Goal: Task Accomplishment & Management: Complete application form

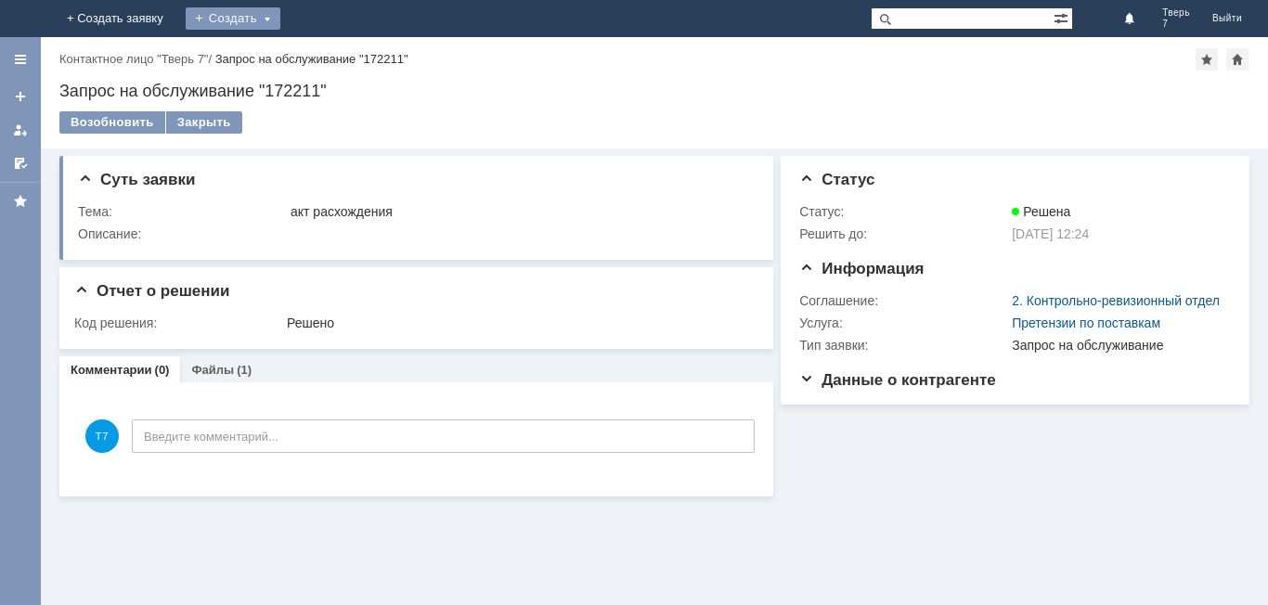
click at [280, 16] on div "Создать" at bounding box center [233, 18] width 95 height 22
click at [345, 59] on link "Заявка" at bounding box center [274, 56] width 141 height 22
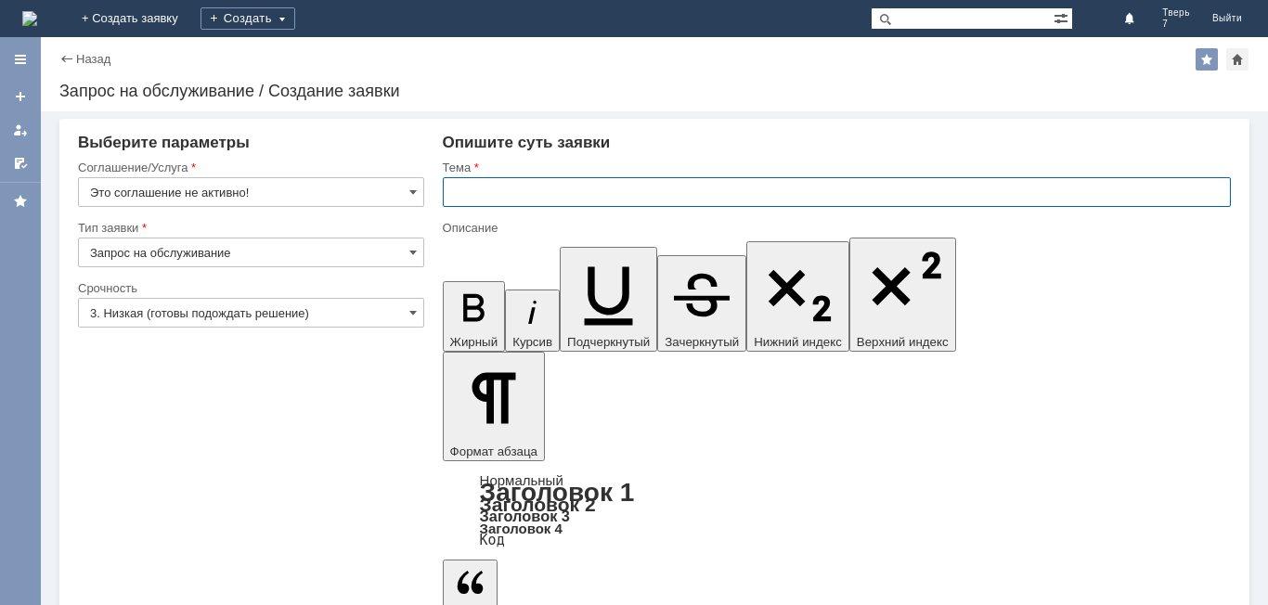
click at [462, 197] on input "text" at bounding box center [837, 192] width 788 height 30
type input "оч"
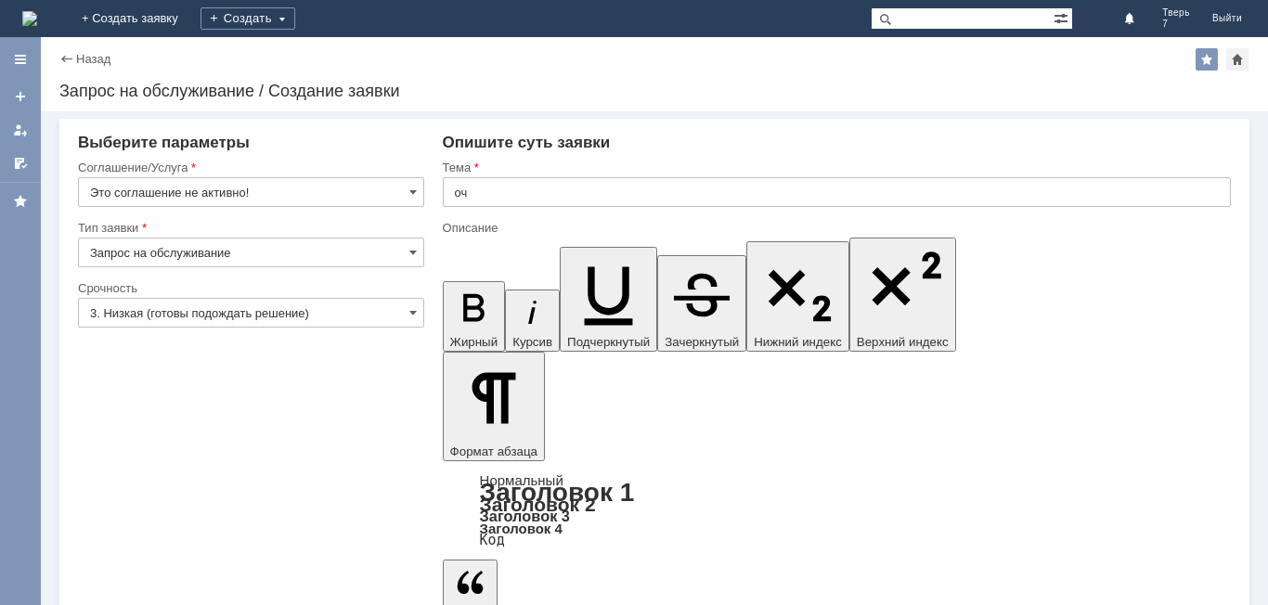
click at [223, 335] on div at bounding box center [251, 334] width 346 height 13
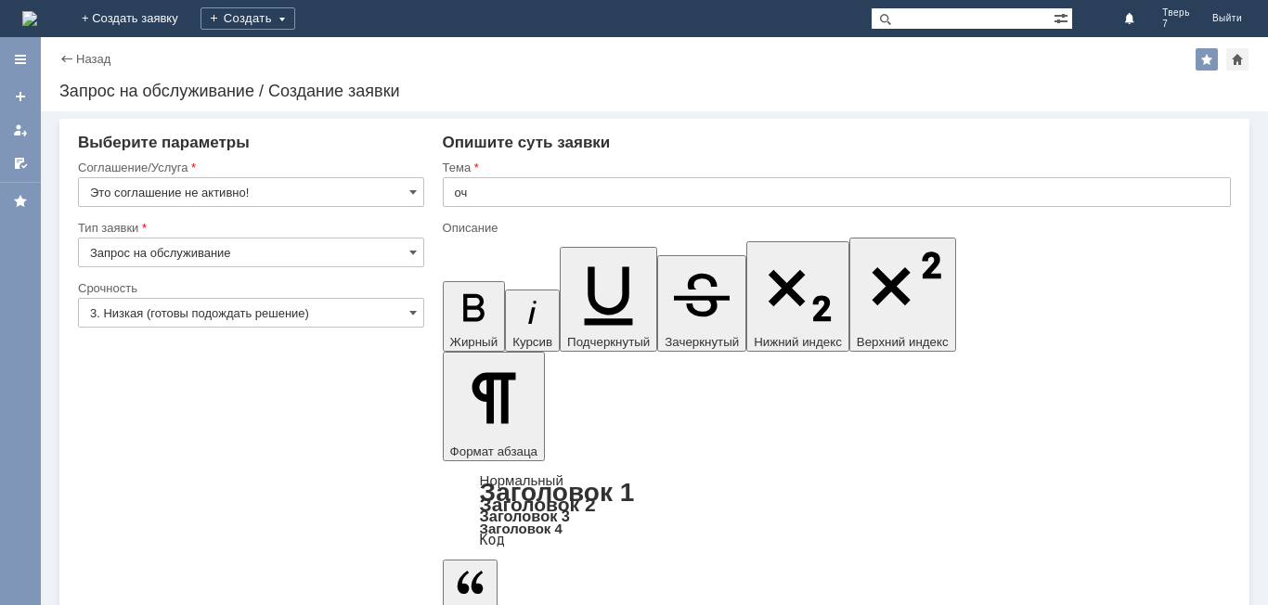
drag, startPoint x: 551, startPoint y: 5098, endPoint x: 569, endPoint y: 5106, distance: 20.0
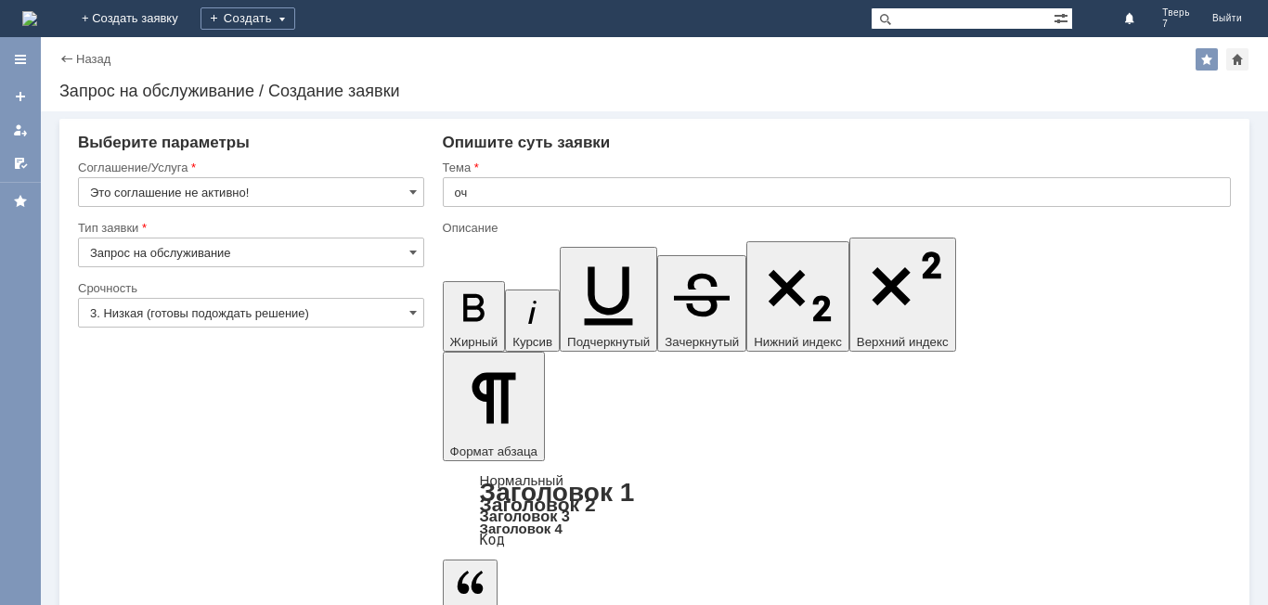
drag, startPoint x: 555, startPoint y: 5098, endPoint x: 574, endPoint y: 5098, distance: 18.6
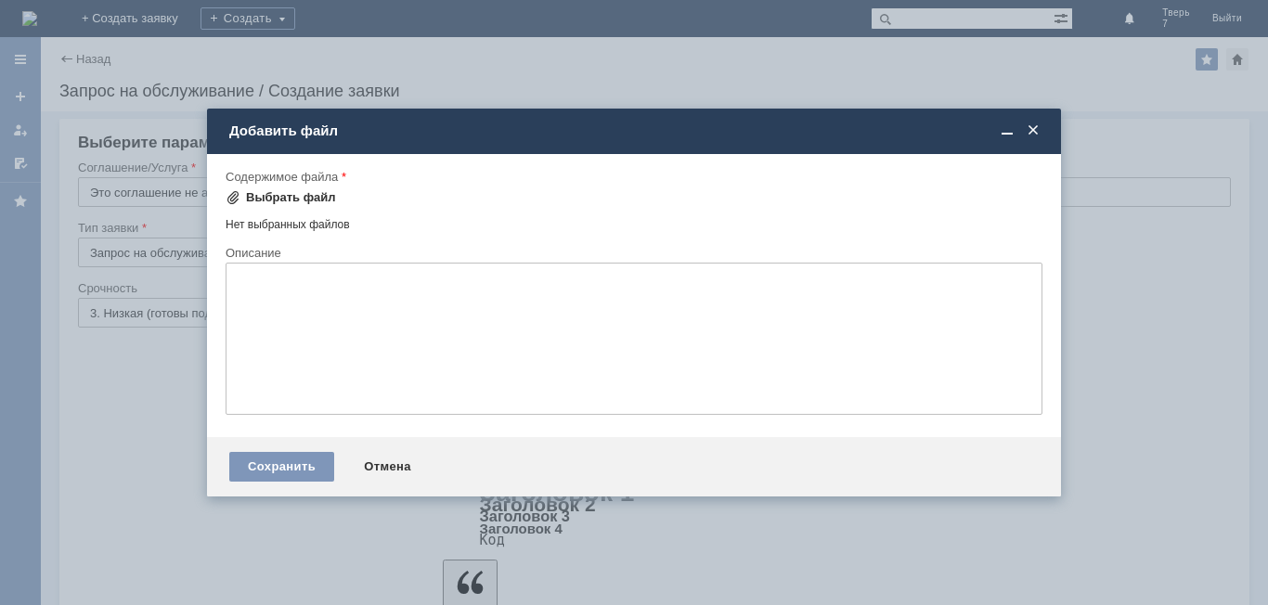
click at [258, 192] on div "Выбрать файл" at bounding box center [291, 197] width 90 height 15
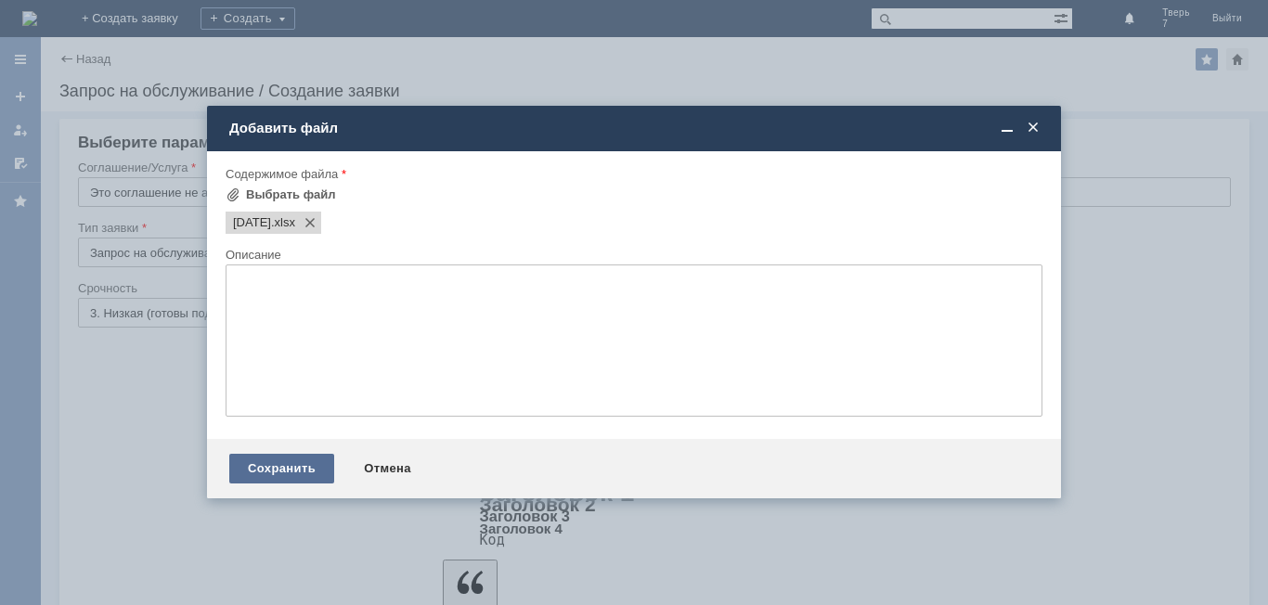
click at [265, 462] on div "Сохранить" at bounding box center [281, 469] width 105 height 30
